Goal: Register for event/course

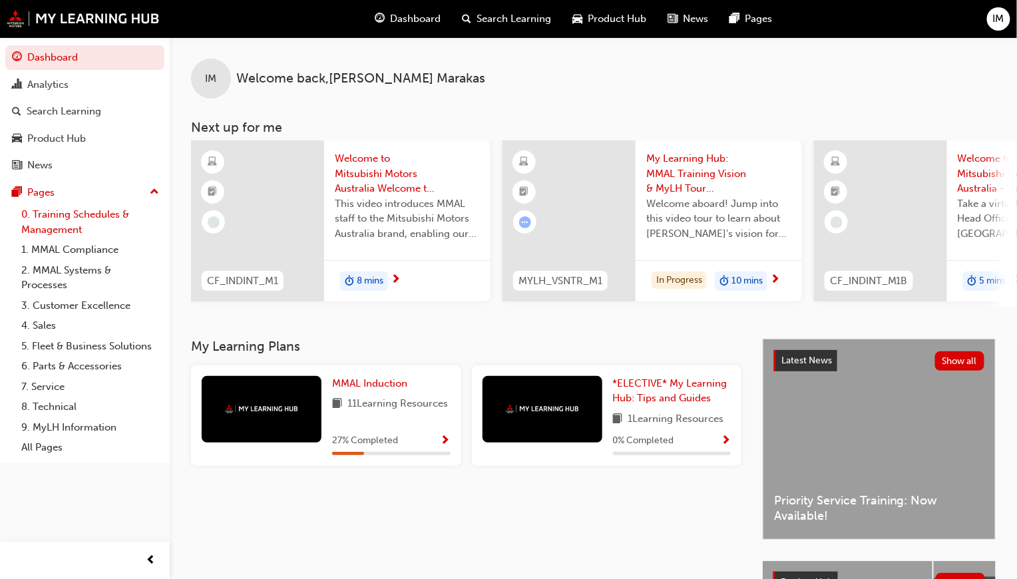
click at [97, 218] on link "0. Training Schedules & Management" at bounding box center [90, 221] width 148 height 35
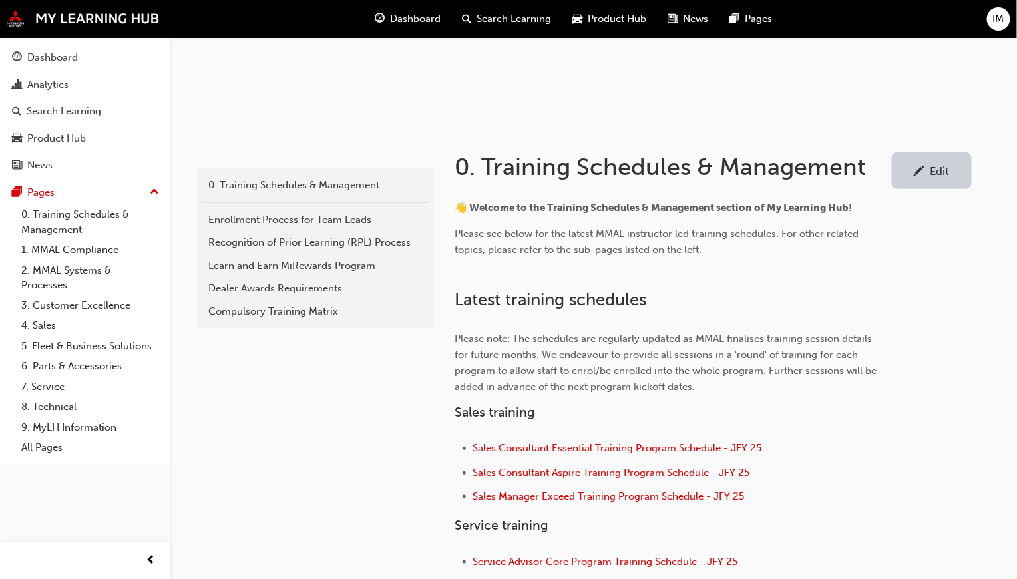
scroll to position [266, 0]
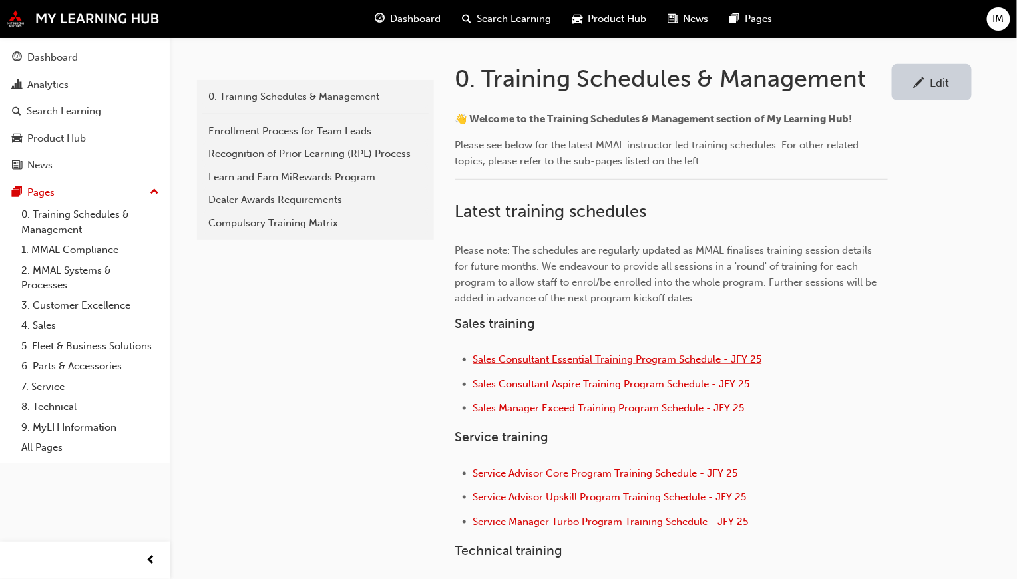
click at [535, 359] on span "Sales Consultant Essential Training Program Schedule - JFY 25" at bounding box center [617, 359] width 289 height 12
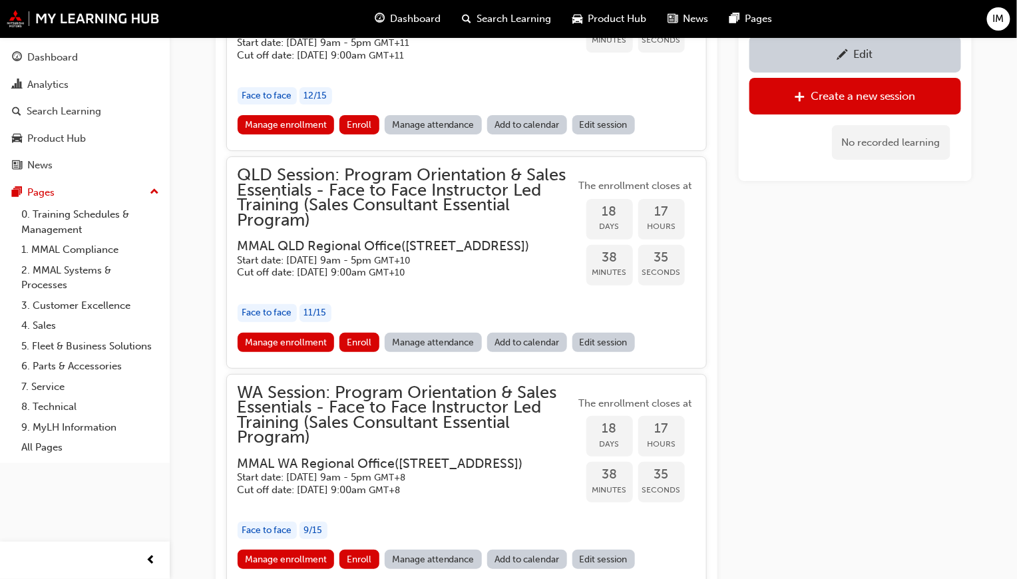
scroll to position [1727, 0]
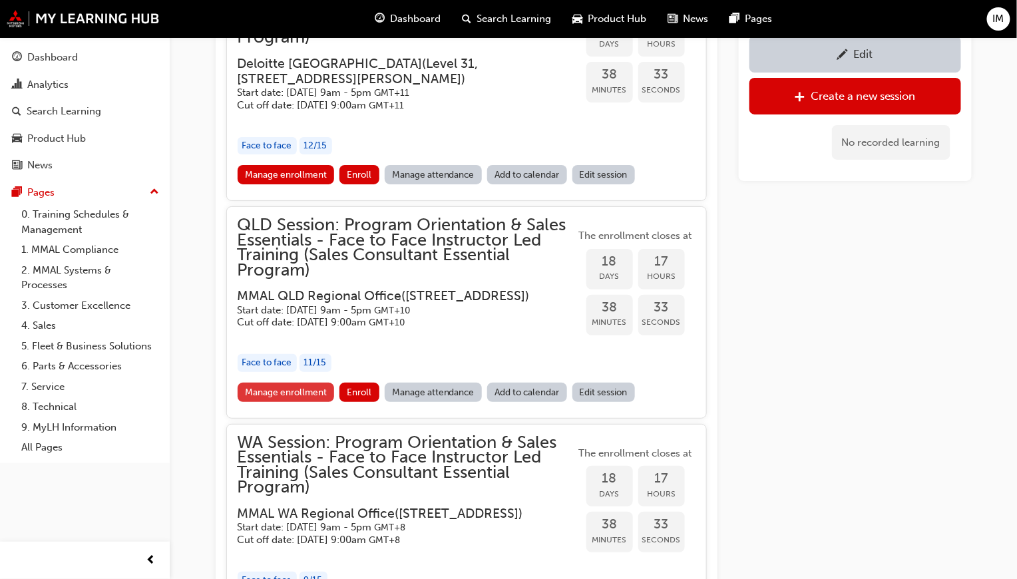
click at [320, 400] on link "Manage enrollment" at bounding box center [286, 392] width 97 height 19
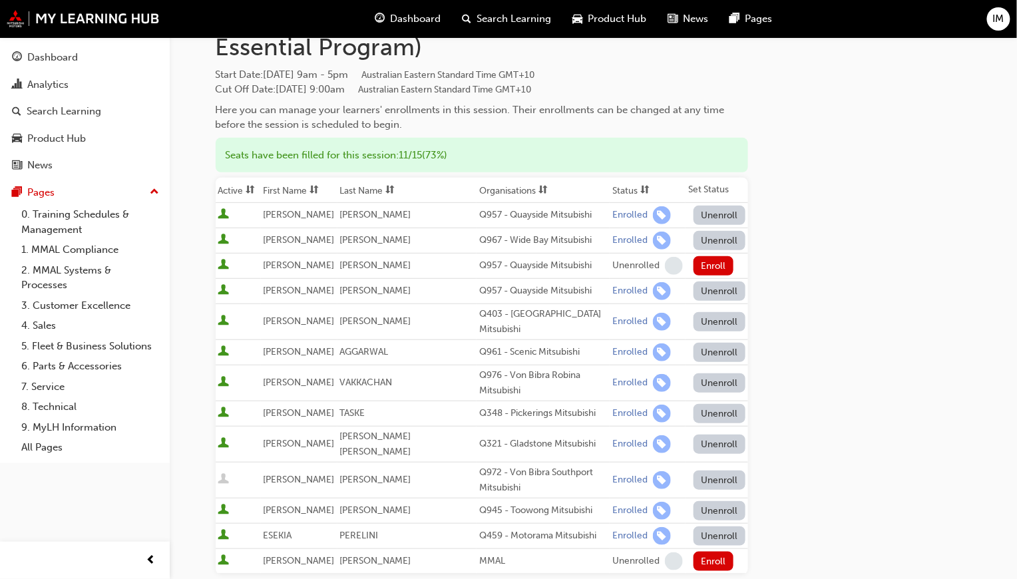
scroll to position [200, 0]
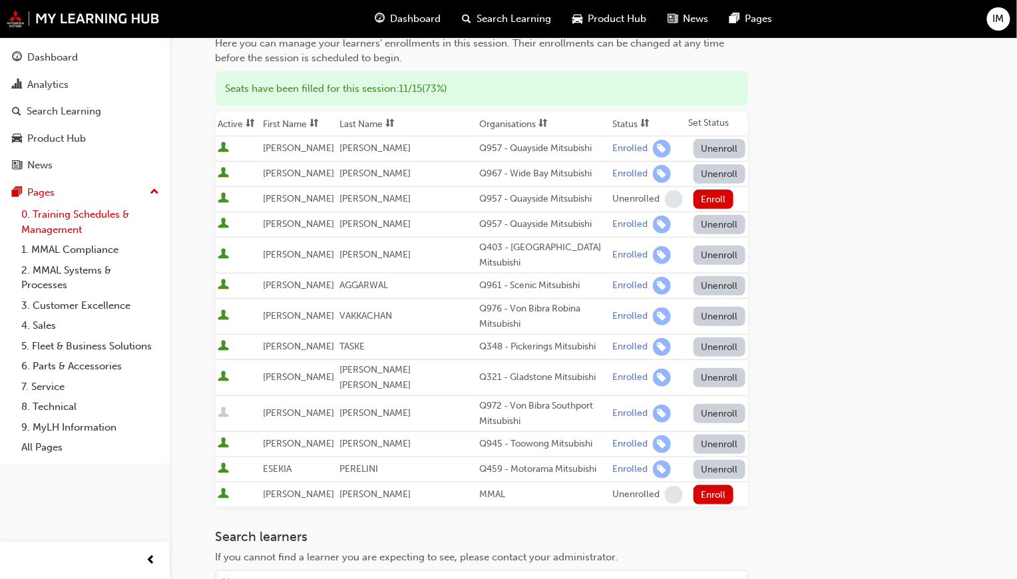
click at [47, 226] on link "0. Training Schedules & Management" at bounding box center [90, 221] width 148 height 35
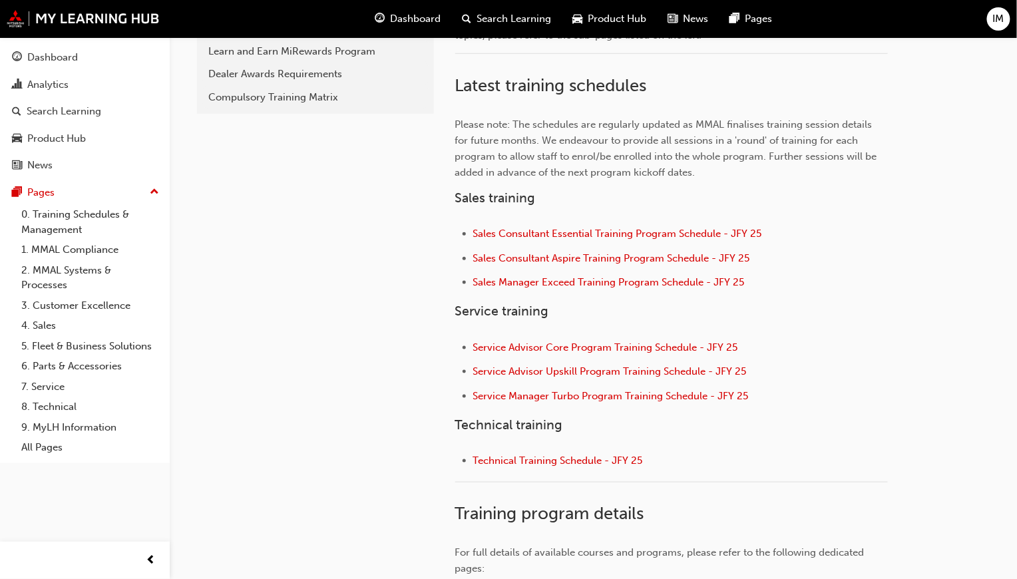
scroll to position [466, 0]
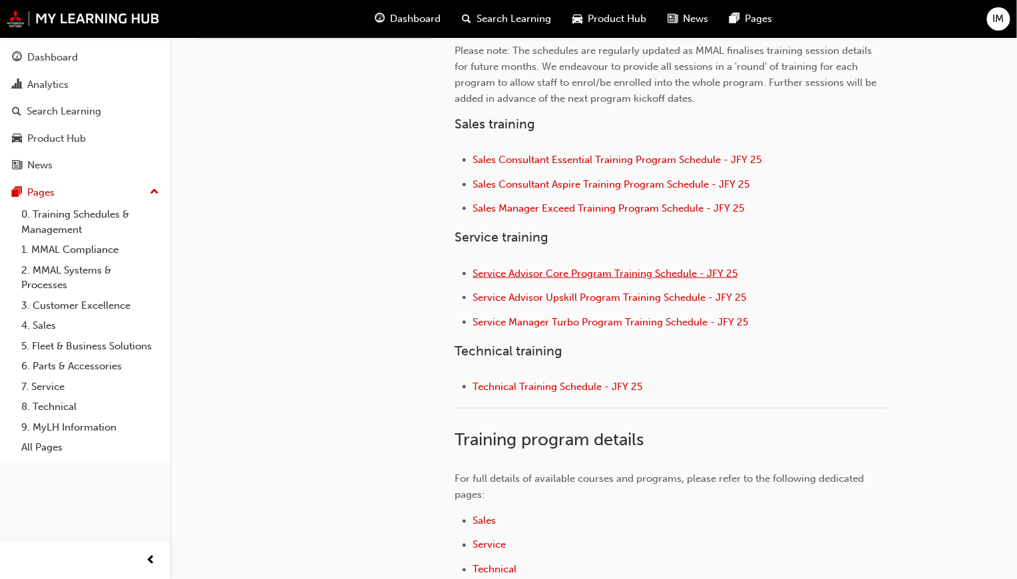
click at [554, 272] on span "Service Advisor Core Program Training Schedule - JFY 25" at bounding box center [605, 274] width 265 height 12
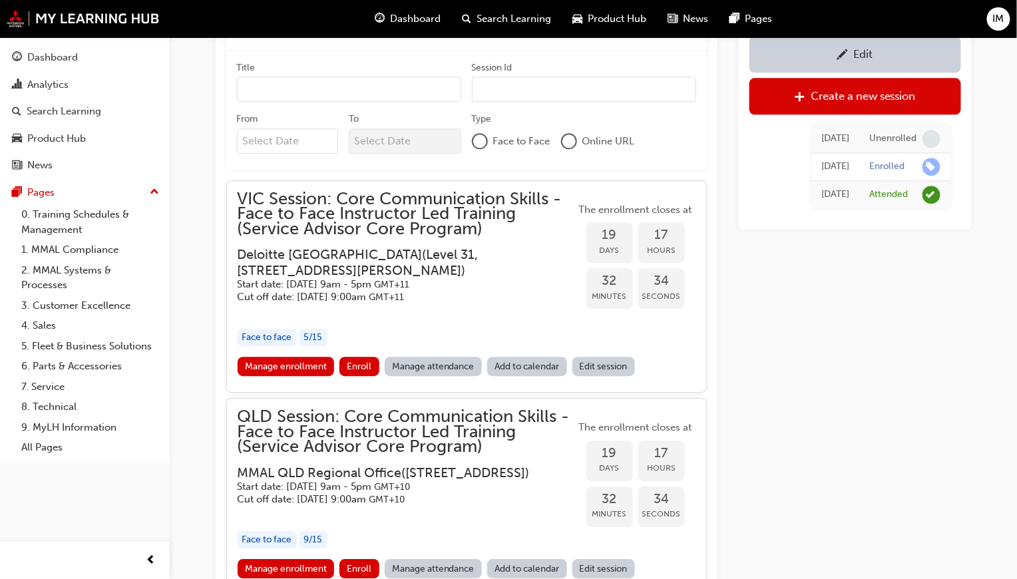
scroll to position [1203, 0]
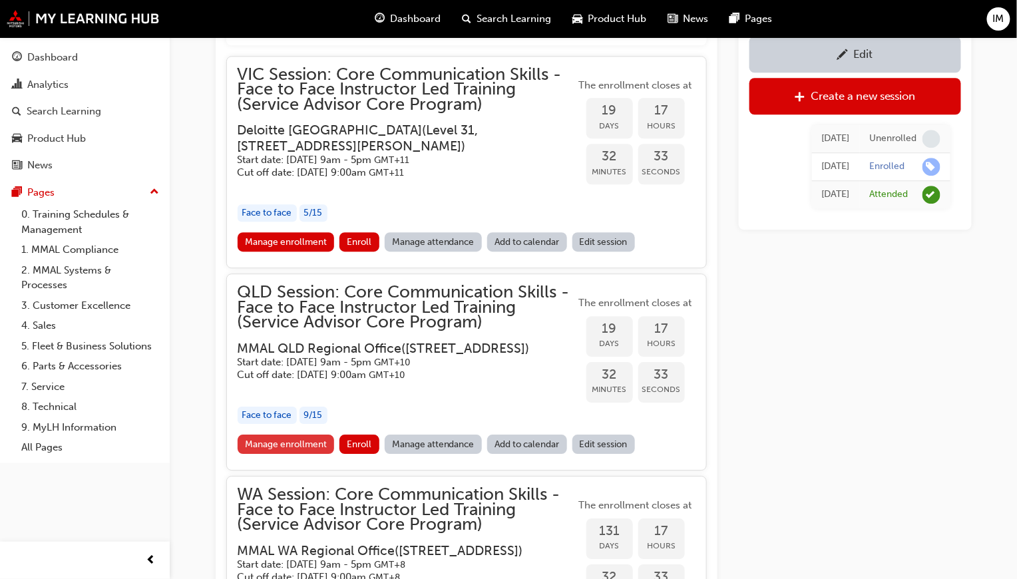
click at [309, 454] on link "Manage enrollment" at bounding box center [286, 444] width 97 height 19
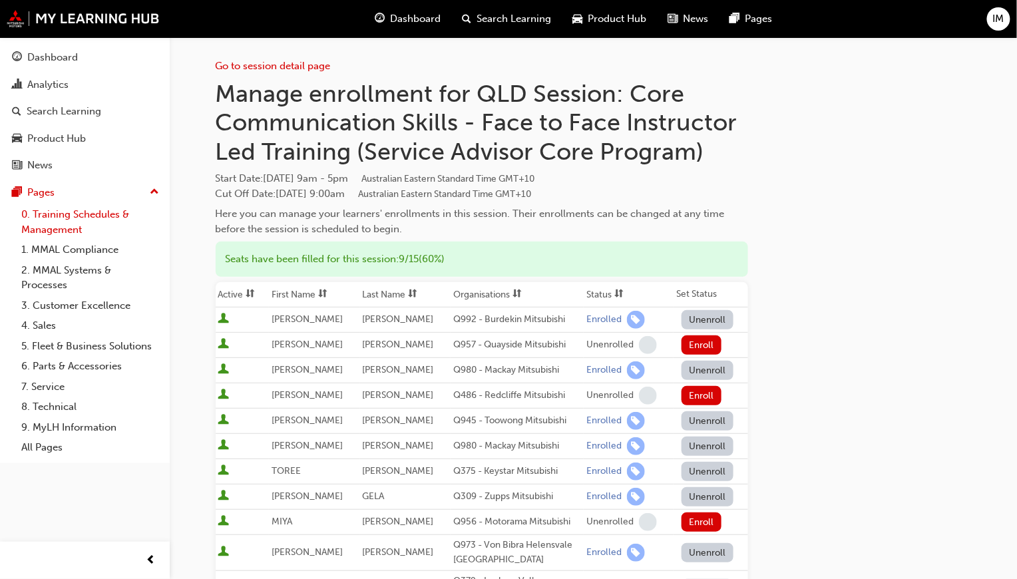
click at [102, 213] on link "0. Training Schedules & Management" at bounding box center [90, 221] width 148 height 35
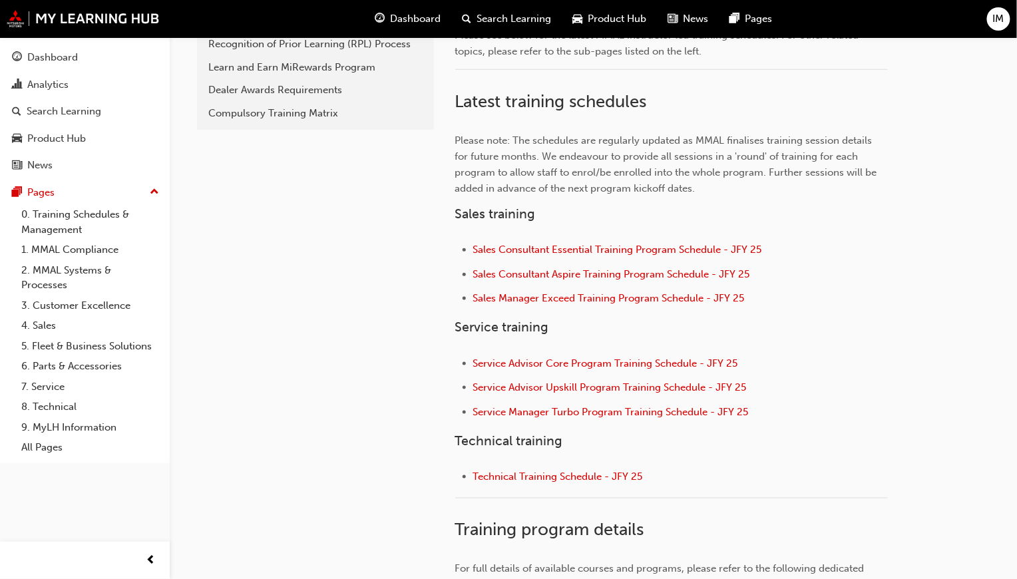
scroll to position [399, 0]
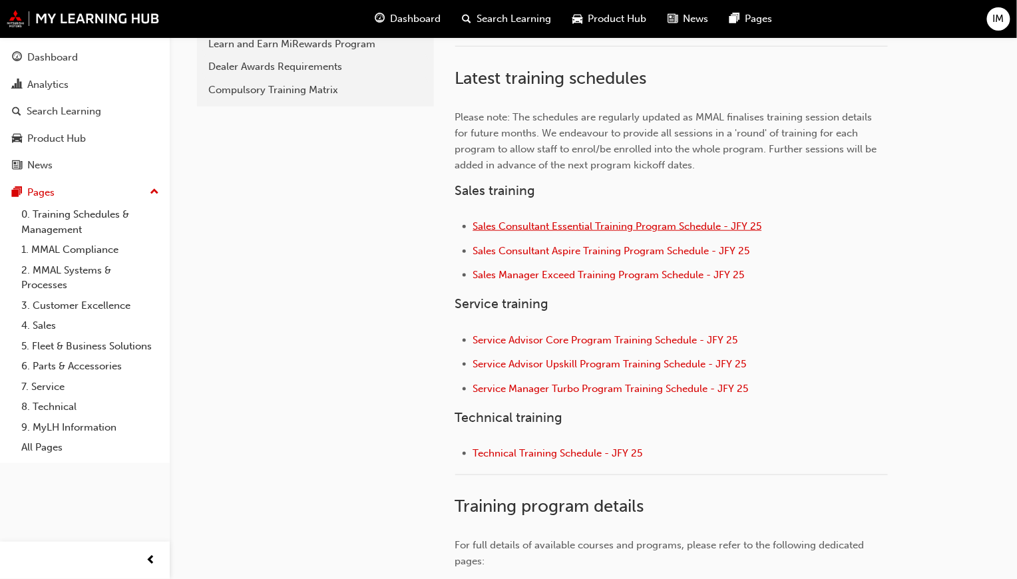
click at [549, 225] on span "Sales Consultant Essential Training Program Schedule - JFY 25" at bounding box center [617, 226] width 289 height 12
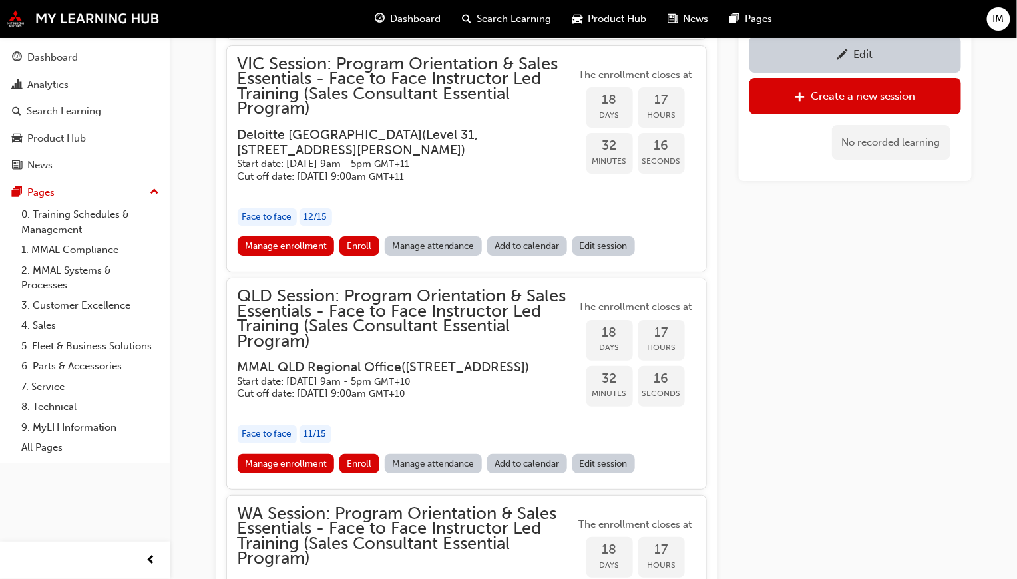
scroll to position [1779, 0]
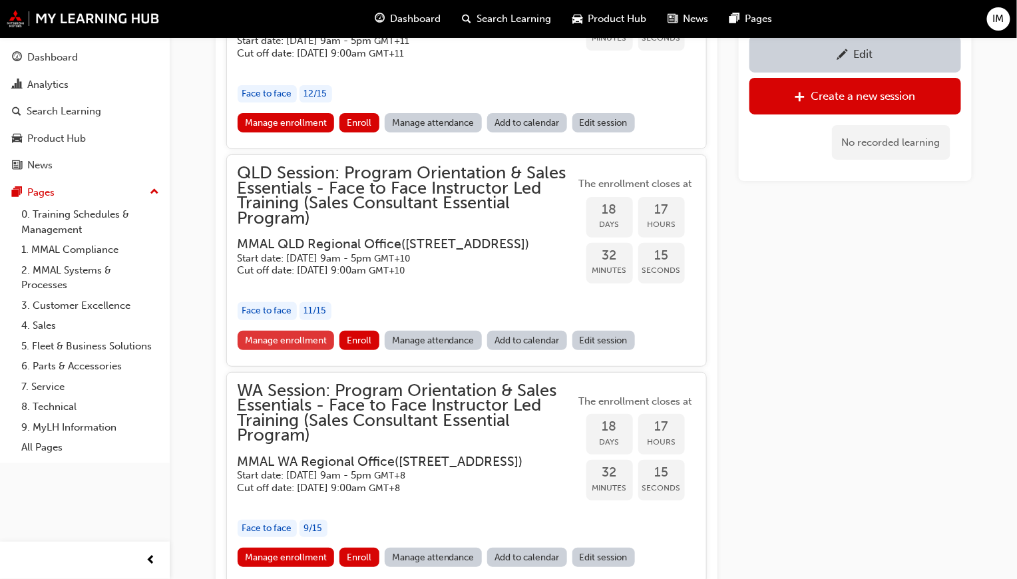
click at [296, 350] on link "Manage enrollment" at bounding box center [286, 340] width 97 height 19
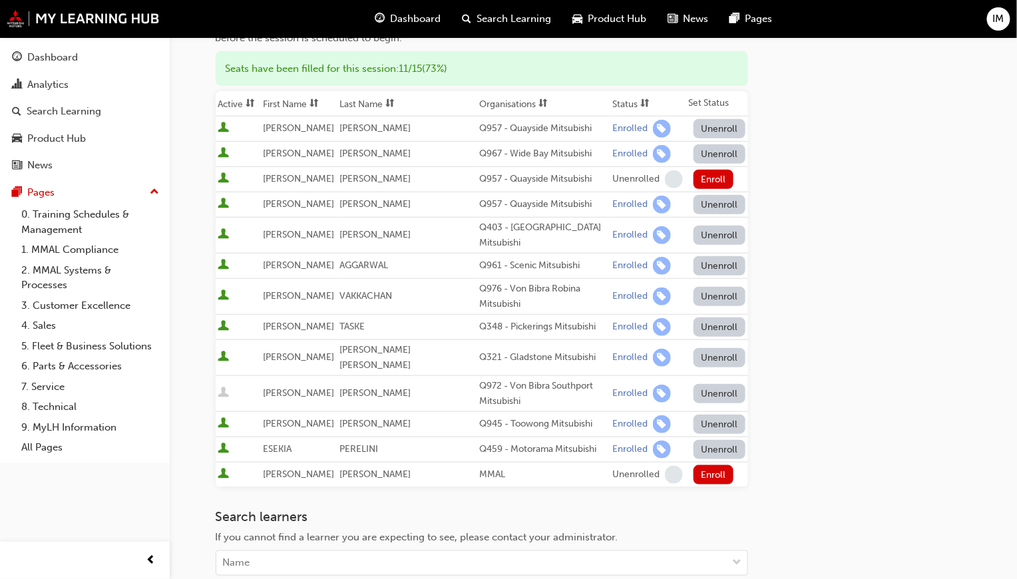
scroll to position [399, 0]
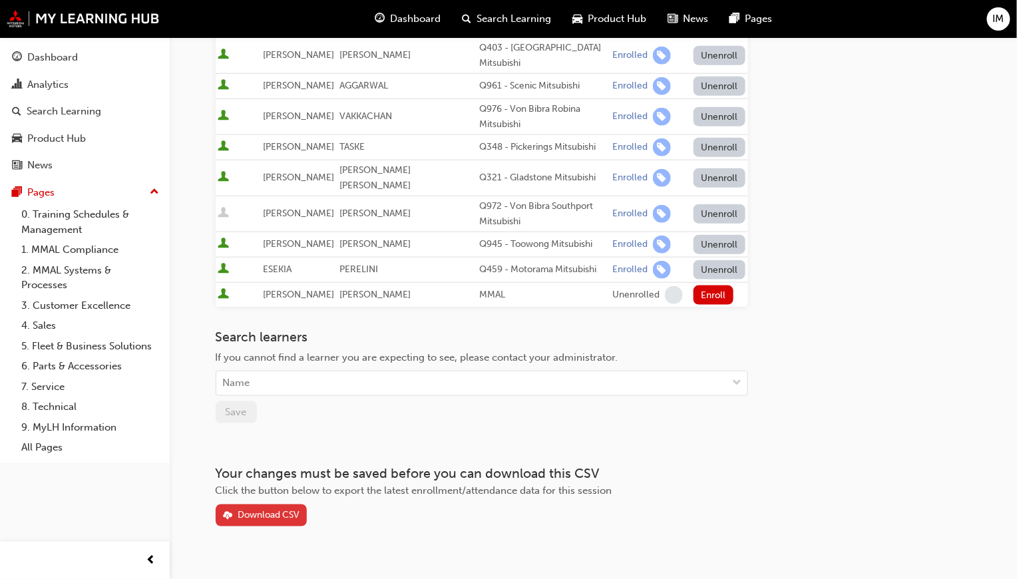
click at [261, 509] on div "Download CSV" at bounding box center [261, 516] width 77 height 14
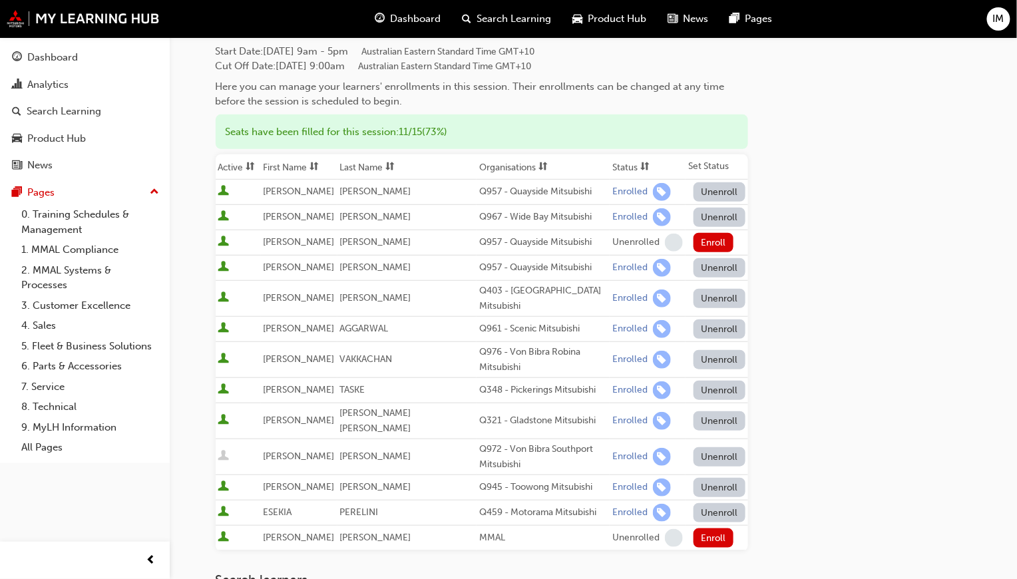
scroll to position [0, 0]
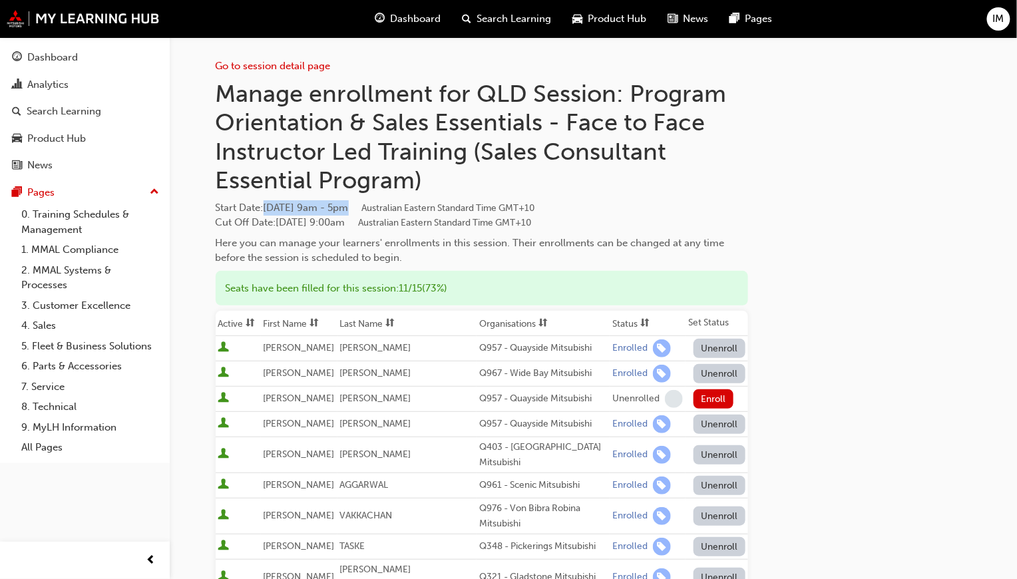
drag, startPoint x: 400, startPoint y: 206, endPoint x: 271, endPoint y: 203, distance: 129.2
click at [271, 203] on span "Wed 15 Oct 2025 9am - 5pm Australian Eastern Standard Time GMT+10" at bounding box center [400, 208] width 272 height 12
copy span "Wed 15 Oct 2025 9am - 5pm"
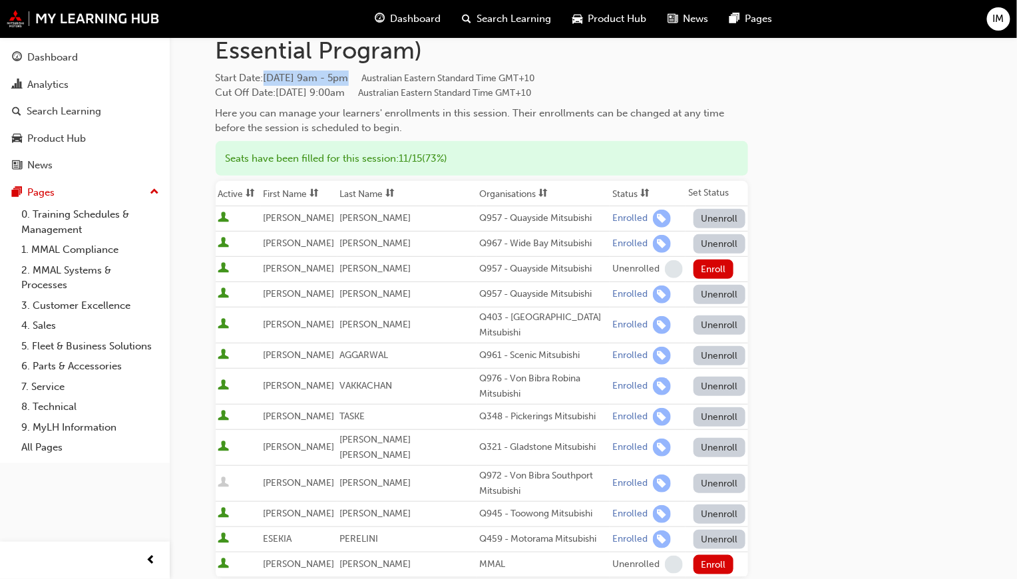
scroll to position [75, 0]
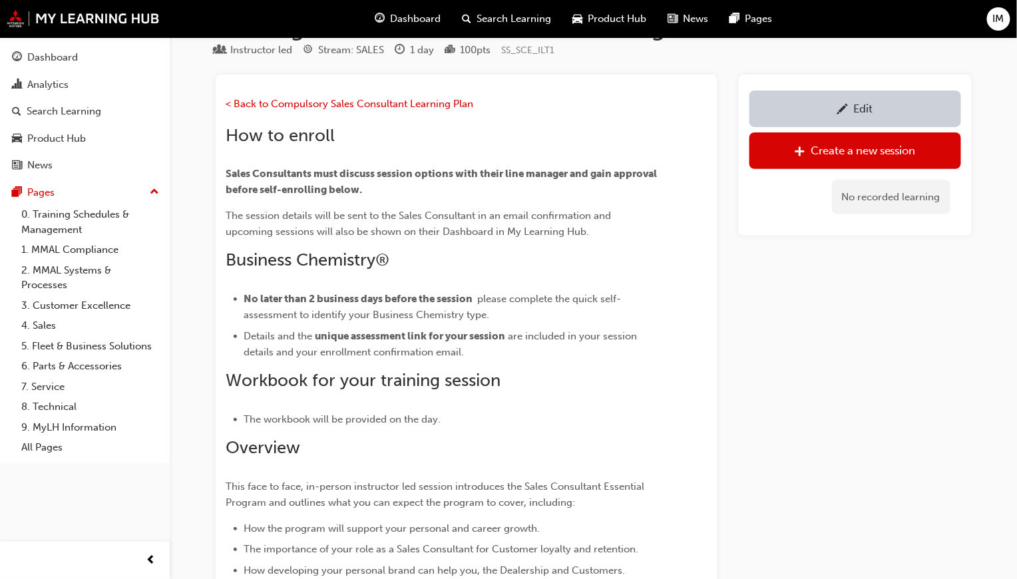
scroll to position [1779, 0]
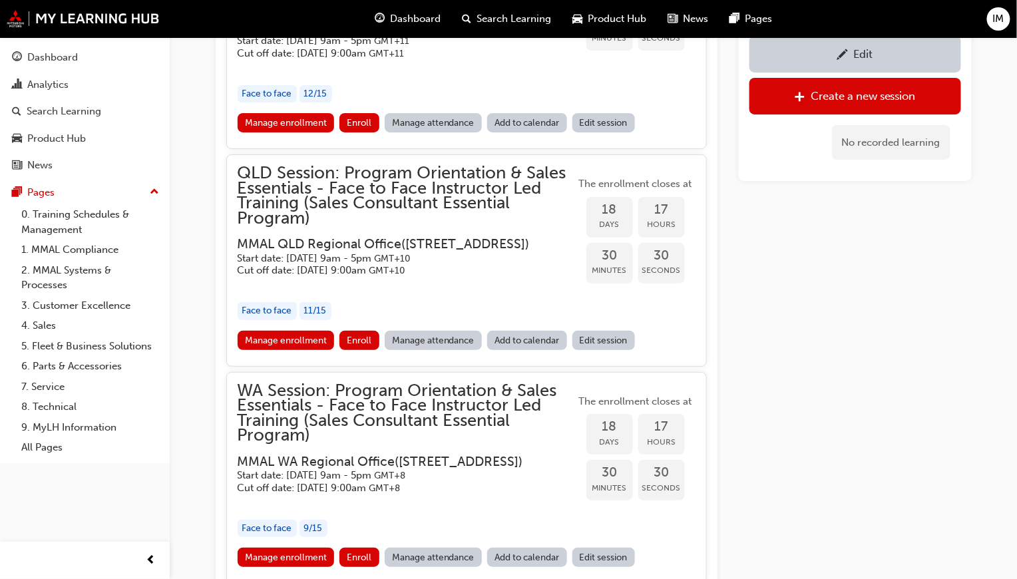
click at [382, 200] on span "QLD Session: Program Orientation & Sales Essentials - Face to Face Instructor L…" at bounding box center [407, 196] width 338 height 60
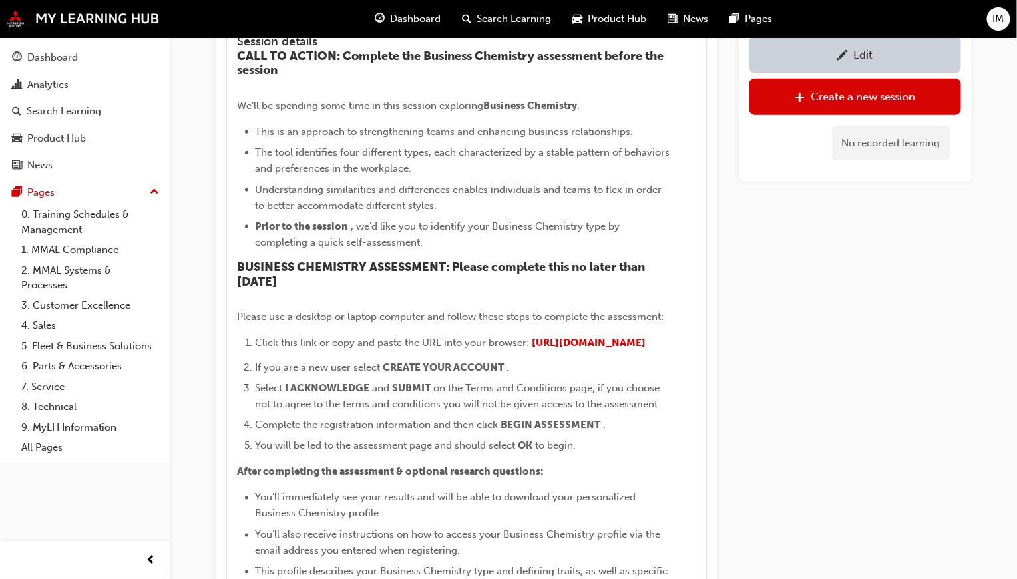
scroll to position [2245, 0]
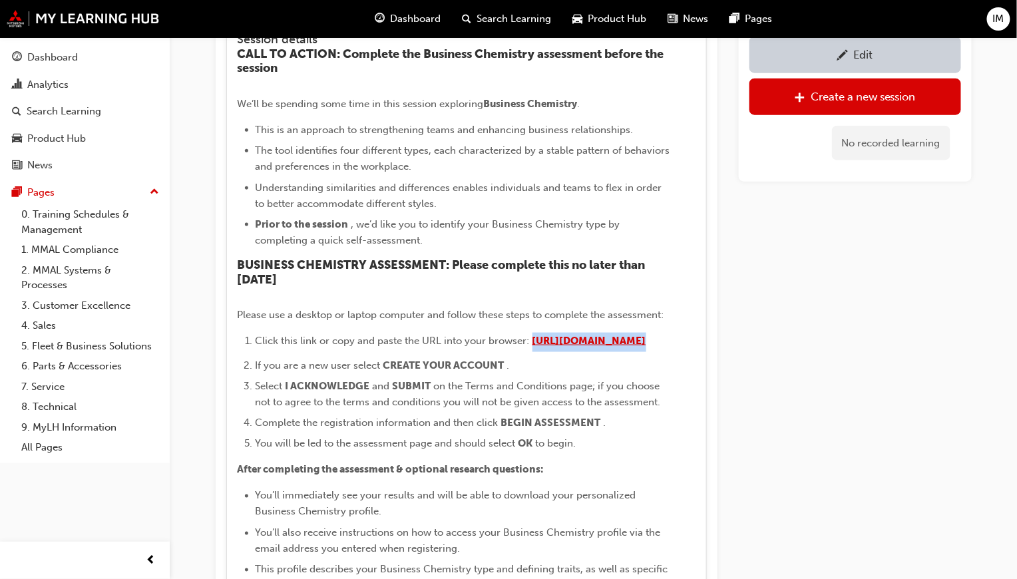
drag, startPoint x: 340, startPoint y: 391, endPoint x: 255, endPoint y: 373, distance: 87.1
click at [256, 352] on li "Click this link or copy and paste the URL into your browser: https://businessch…" at bounding box center [463, 342] width 415 height 19
copy li "https://businesschemistry.deloitte.com/?SessionID=2710d679-f0a3-45b6-b423-41cc1…"
click at [348, 352] on li "Click this link or copy and paste the URL into your browser: https://businessch…" at bounding box center [463, 342] width 415 height 19
drag, startPoint x: 329, startPoint y: 385, endPoint x: 250, endPoint y: 373, distance: 80.1
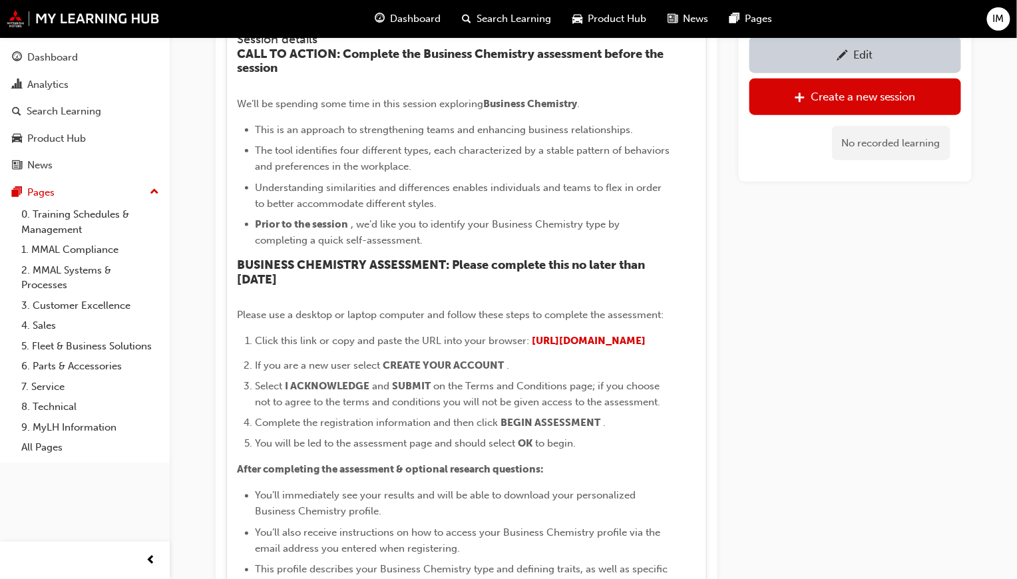
click at [250, 373] on ol "Click this link or copy and paste the URL into your browser: https://businessch…" at bounding box center [454, 392] width 433 height 119
click at [533, 347] on span "https://businesschemistry.deloitte.com/?SessionID=2710d679-f0a3-45b6-b423-41cc1…" at bounding box center [590, 341] width 114 height 12
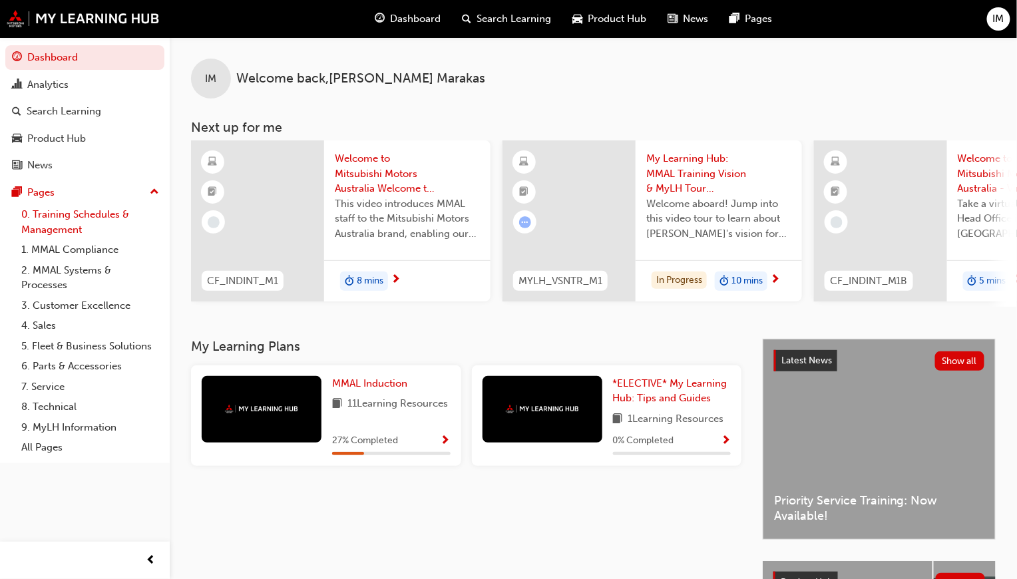
click at [105, 208] on link "0. Training Schedules & Management" at bounding box center [90, 221] width 148 height 35
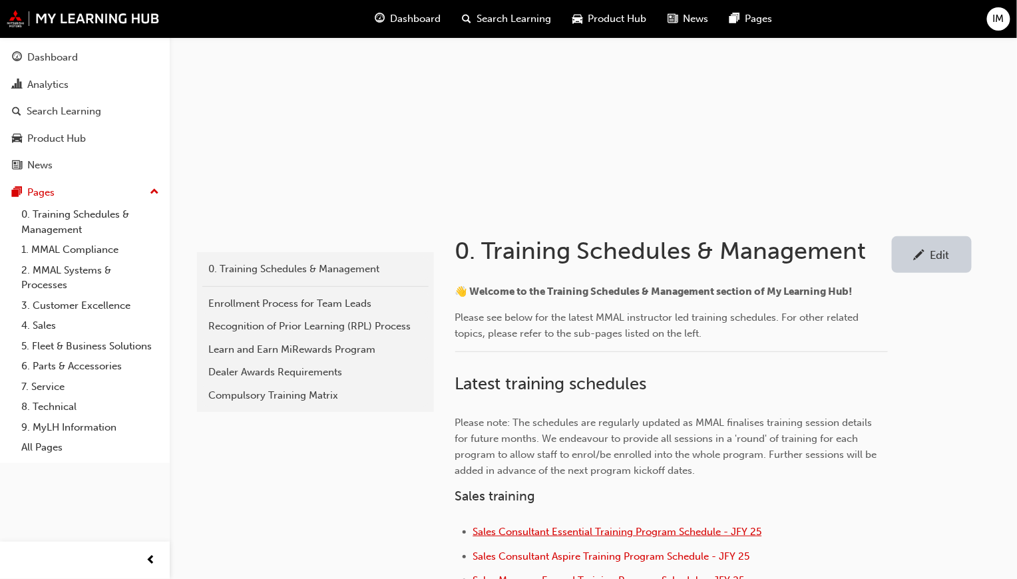
scroll to position [266, 0]
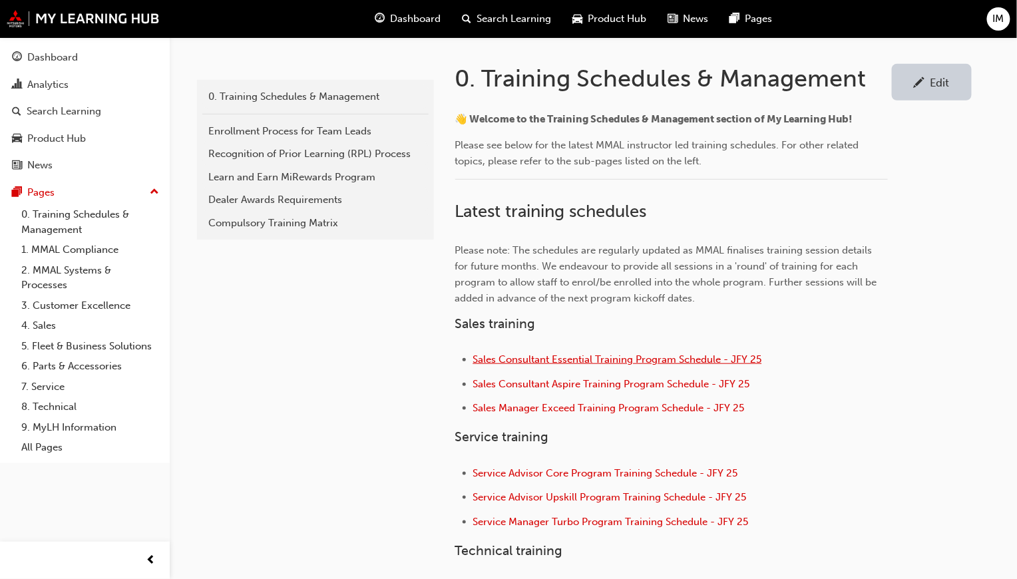
click at [534, 355] on span "Sales Consultant Essential Training Program Schedule - JFY 25" at bounding box center [617, 359] width 289 height 12
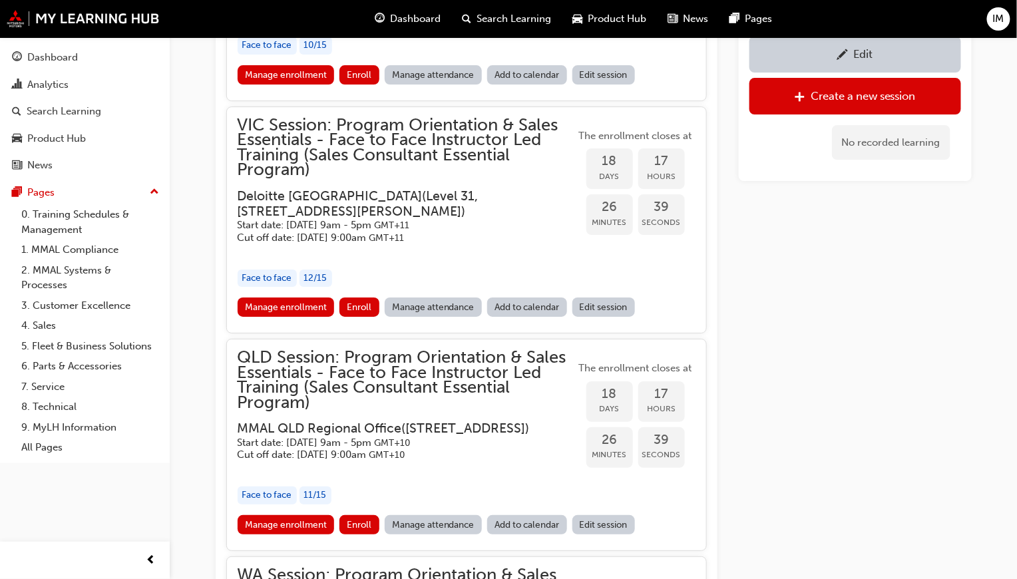
scroll to position [1795, 0]
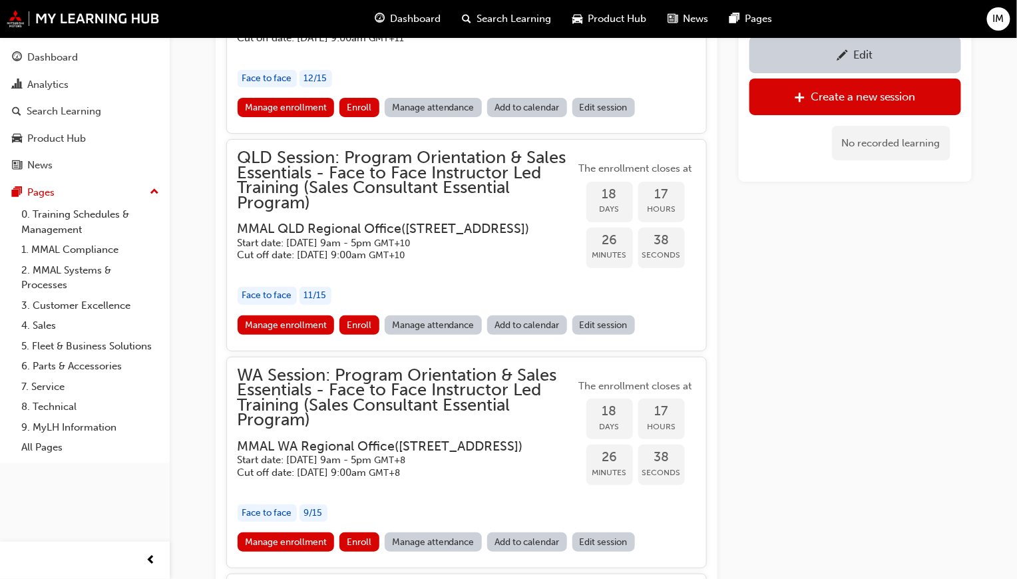
click at [362, 262] on h5 "Cut off date: Wed 15 Oct 2025, 9:00am GMT+10" at bounding box center [396, 255] width 317 height 13
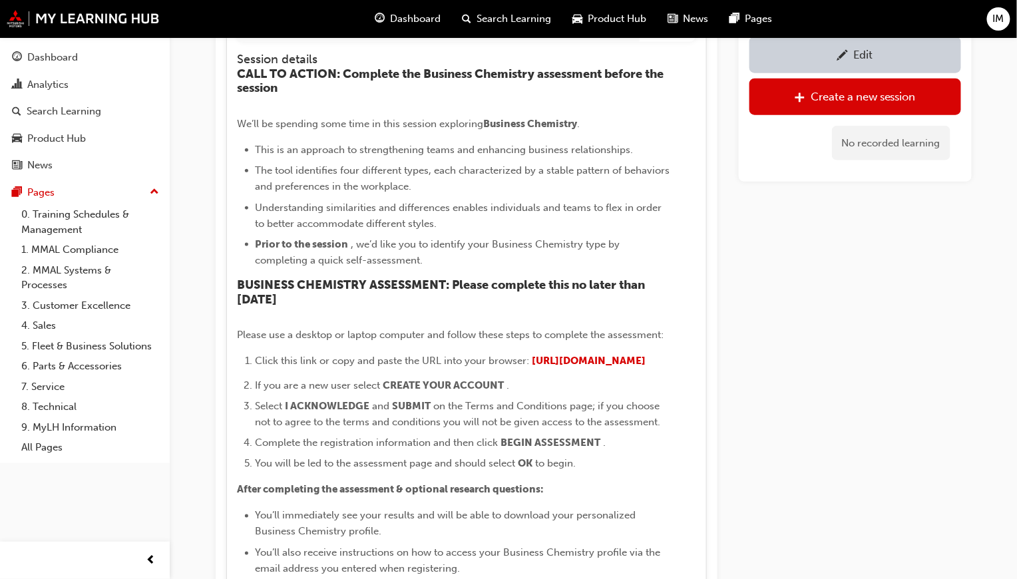
scroll to position [2260, 0]
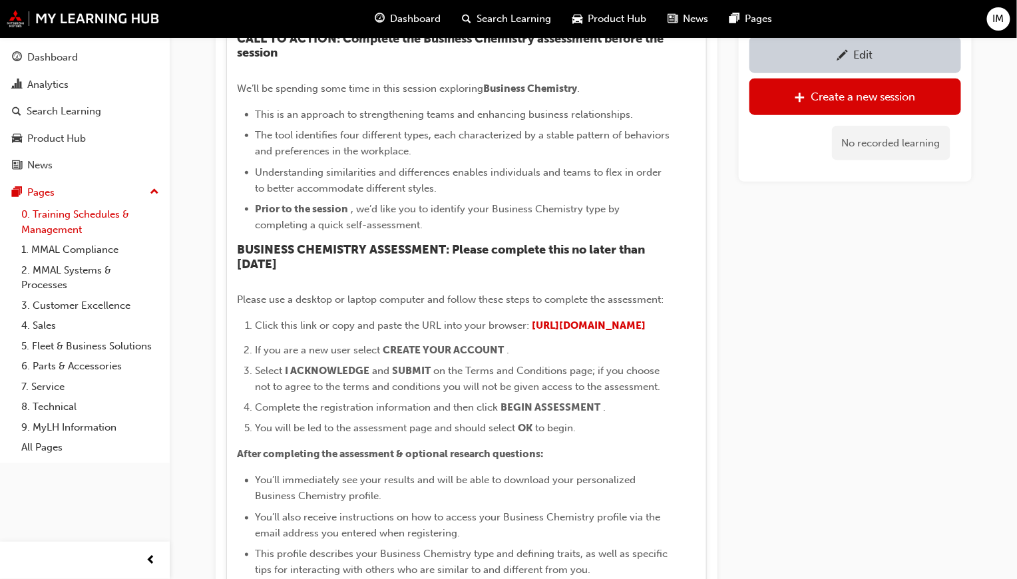
click at [69, 215] on link "0. Training Schedules & Management" at bounding box center [90, 221] width 148 height 35
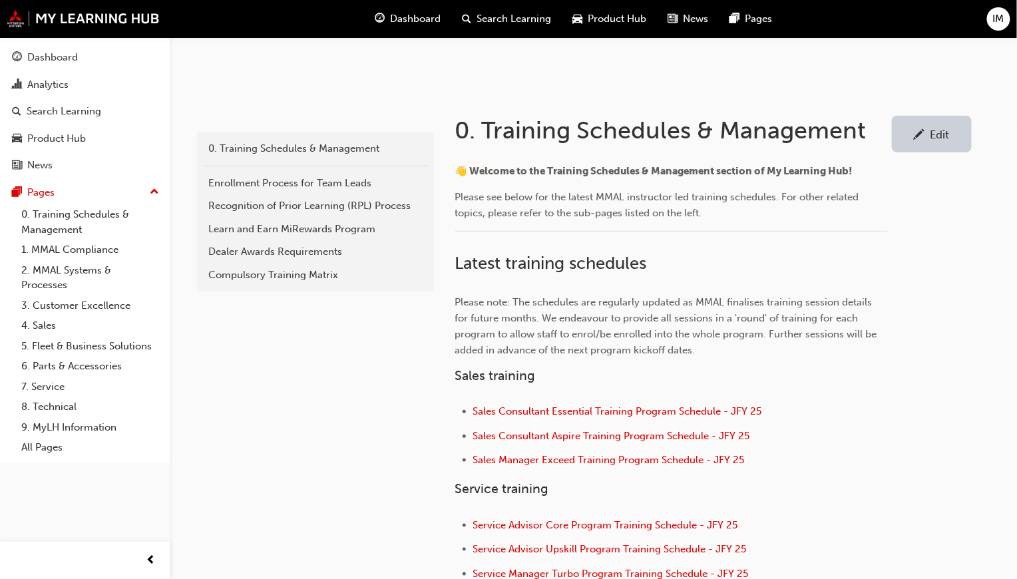
scroll to position [333, 0]
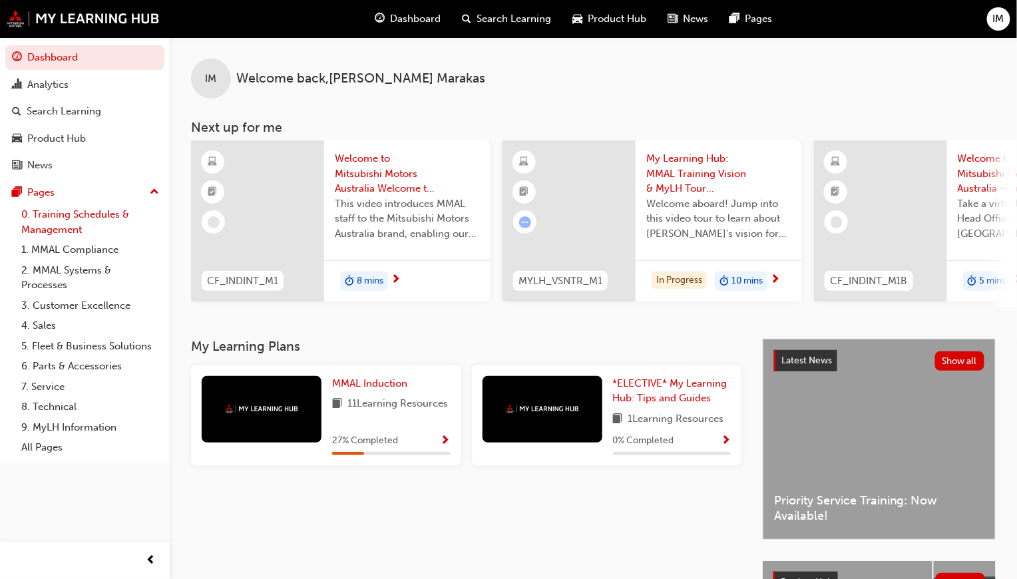
click at [83, 220] on link "0. Training Schedules & Management" at bounding box center [90, 221] width 148 height 35
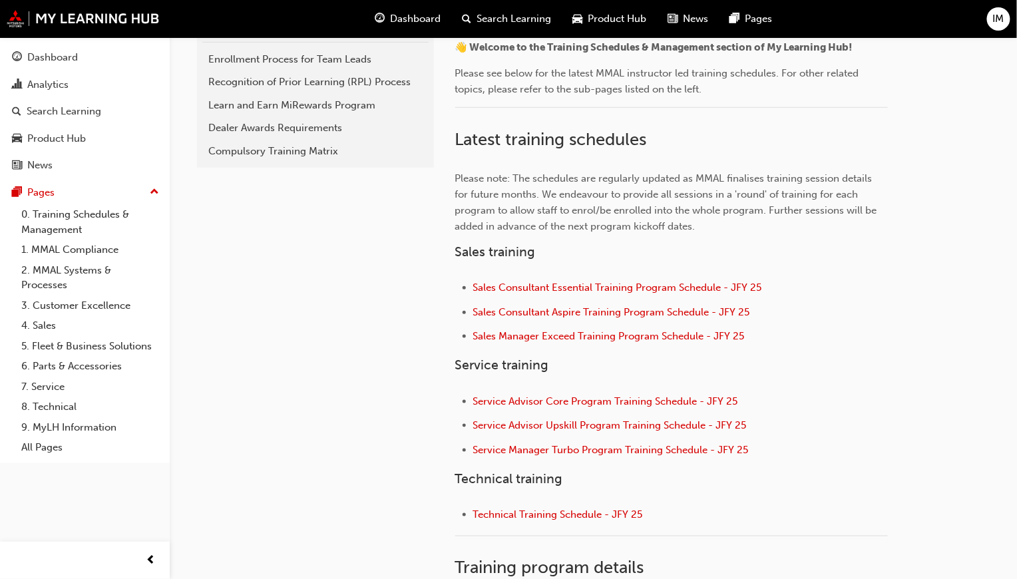
scroll to position [399, 0]
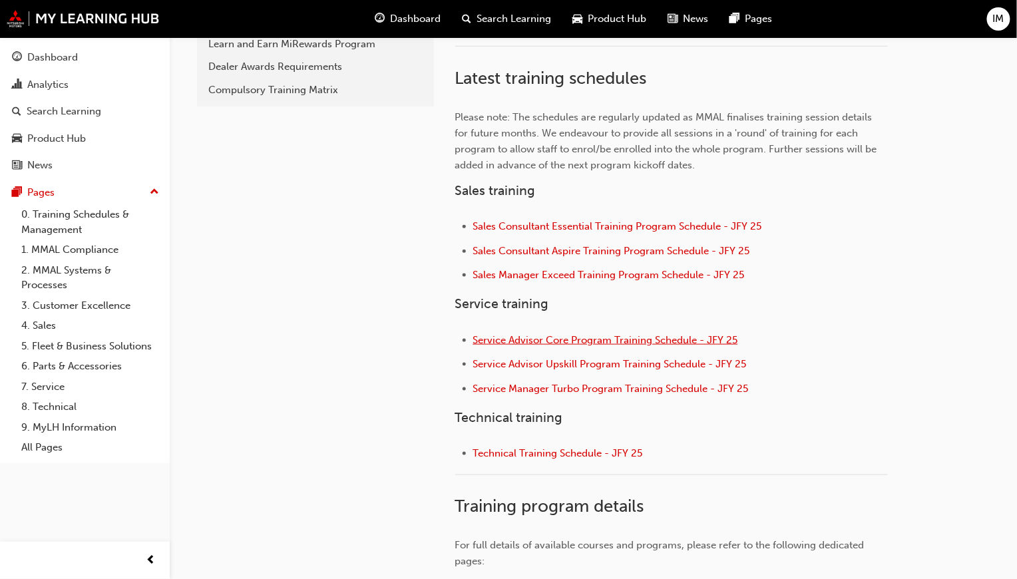
click at [604, 336] on span "Service Advisor Core Program Training Schedule - JFY 25" at bounding box center [605, 340] width 265 height 12
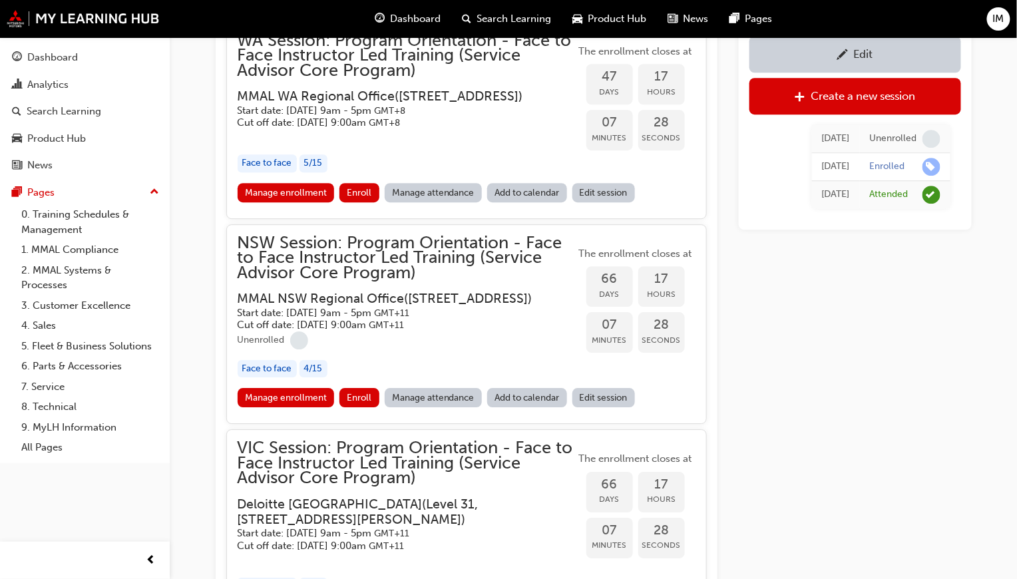
scroll to position [1301, 0]
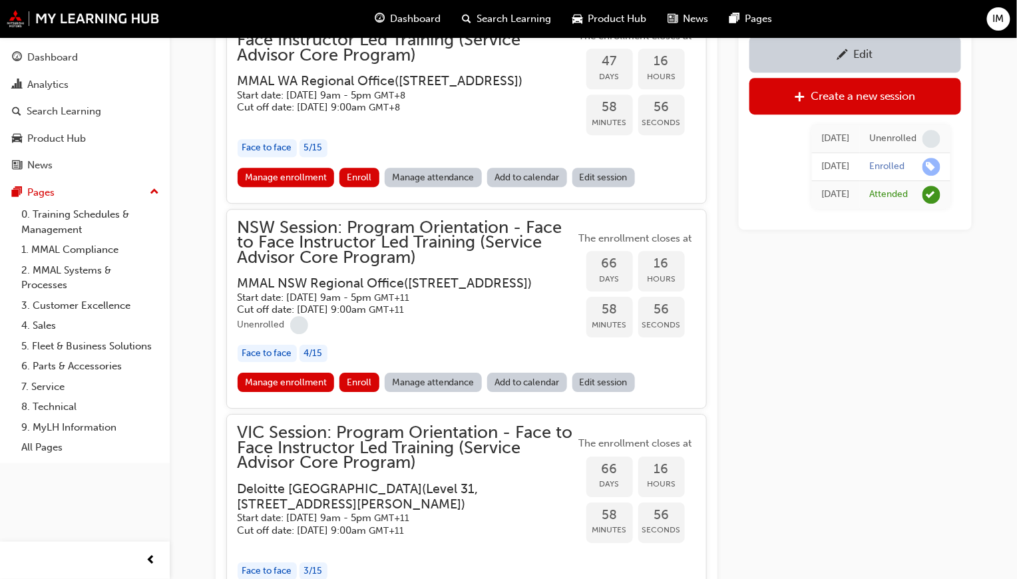
click at [389, 266] on span "NSW Session: Program Orientation - Face to Face Instructor Led Training (Servic…" at bounding box center [407, 242] width 338 height 45
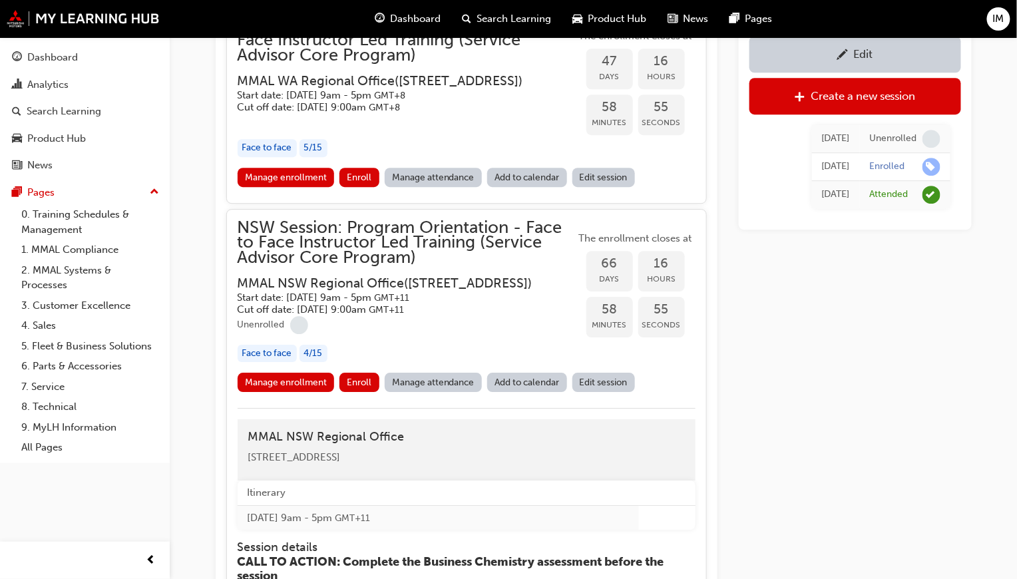
click at [398, 232] on span "NSW Session: Program Orientation - Face to Face Instructor Led Training (Servic…" at bounding box center [407, 242] width 338 height 45
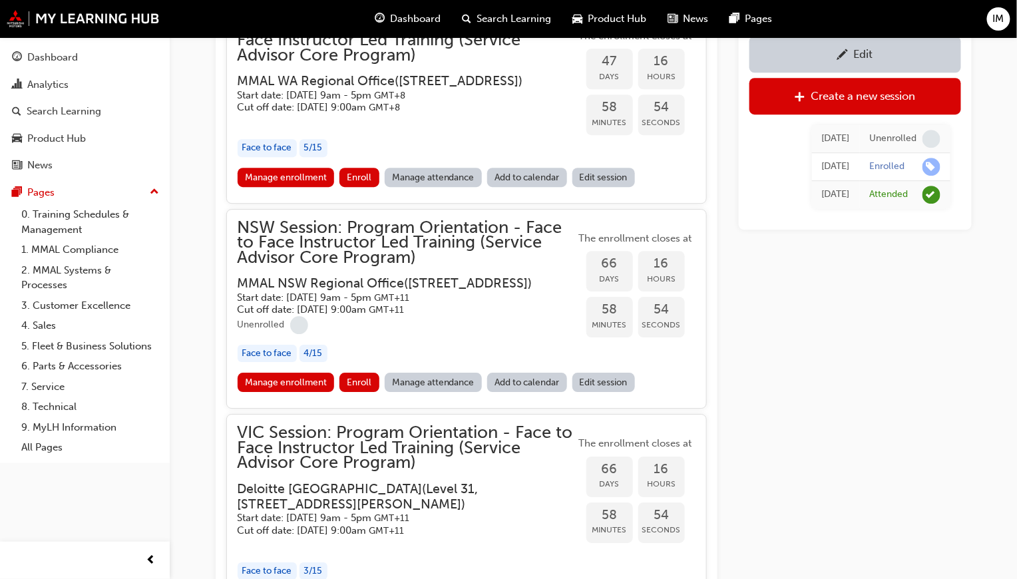
click at [398, 256] on span "NSW Session: Program Orientation - Face to Face Instructor Led Training (Servic…" at bounding box center [407, 242] width 338 height 45
click at [312, 392] on link "Manage enrollment" at bounding box center [286, 382] width 97 height 19
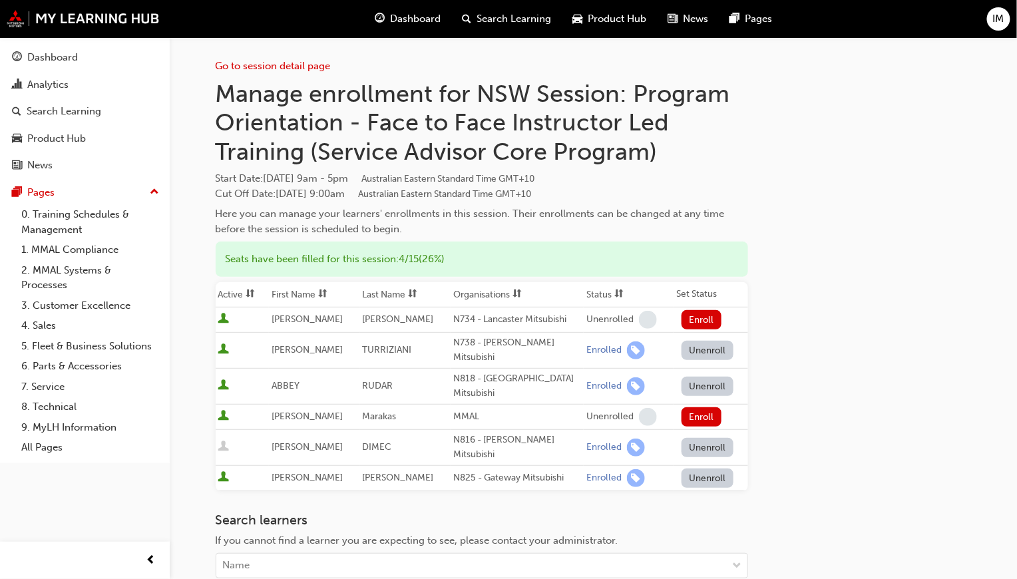
drag, startPoint x: 350, startPoint y: 192, endPoint x: 280, endPoint y: 190, distance: 69.9
click at [280, 190] on span "Cut Off Date : [DATE] 9:00am Australian Eastern Standard Time GMT+10" at bounding box center [374, 194] width 316 height 12
copy span "[DATE]"
